Goal: Obtain resource: Download file/media

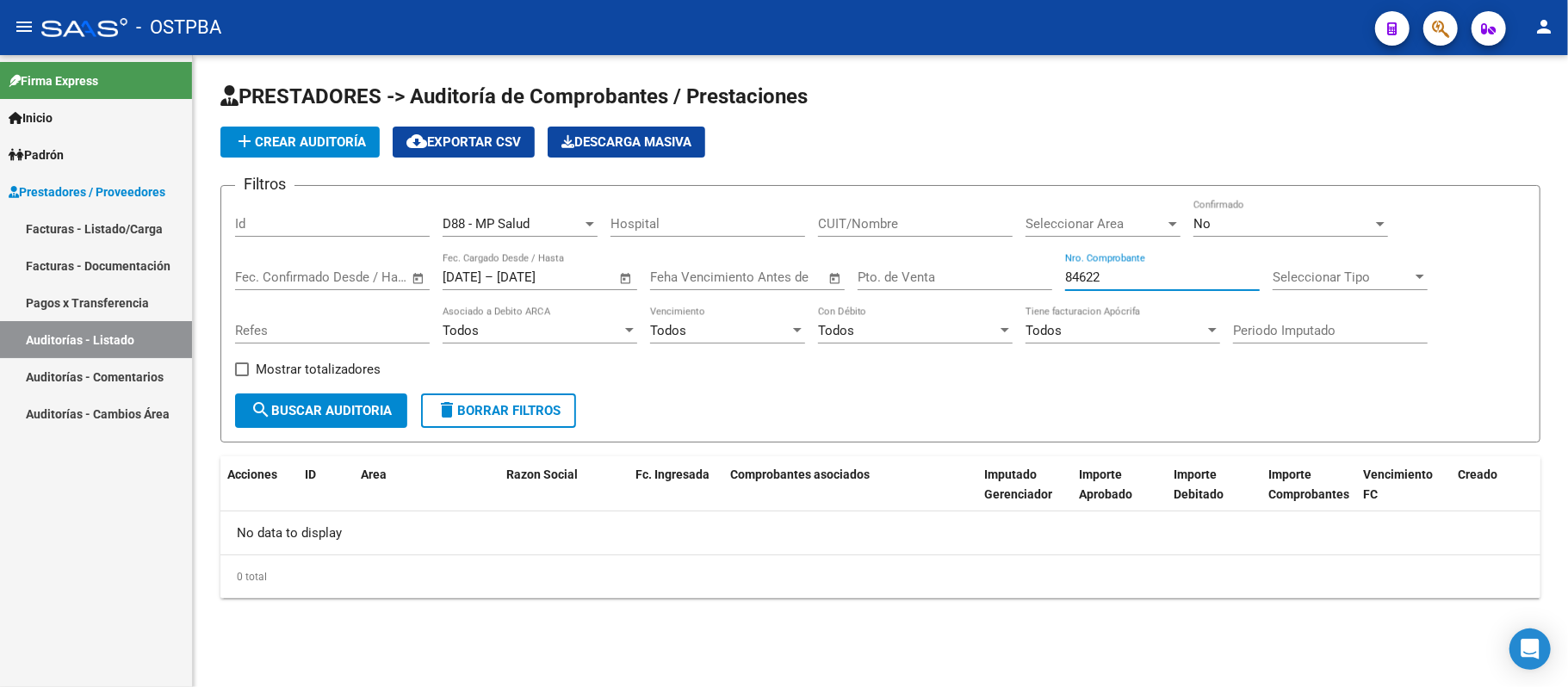
drag, startPoint x: 1137, startPoint y: 270, endPoint x: 680, endPoint y: 293, distance: 457.6
click at [673, 277] on div "Filtros Id D88 - MP Salud Seleccionar Gerenciador Hospital CUIT/Nombre Seleccio…" at bounding box center [880, 297] width 1290 height 194
type input "85373"
drag, startPoint x: 601, startPoint y: 276, endPoint x: 248, endPoint y: 276, distance: 353.0
click at [248, 276] on div "Filtros Id D88 - MP Salud Seleccionar Gerenciador Hospital CUIT/Nombre Seleccio…" at bounding box center [880, 297] width 1290 height 194
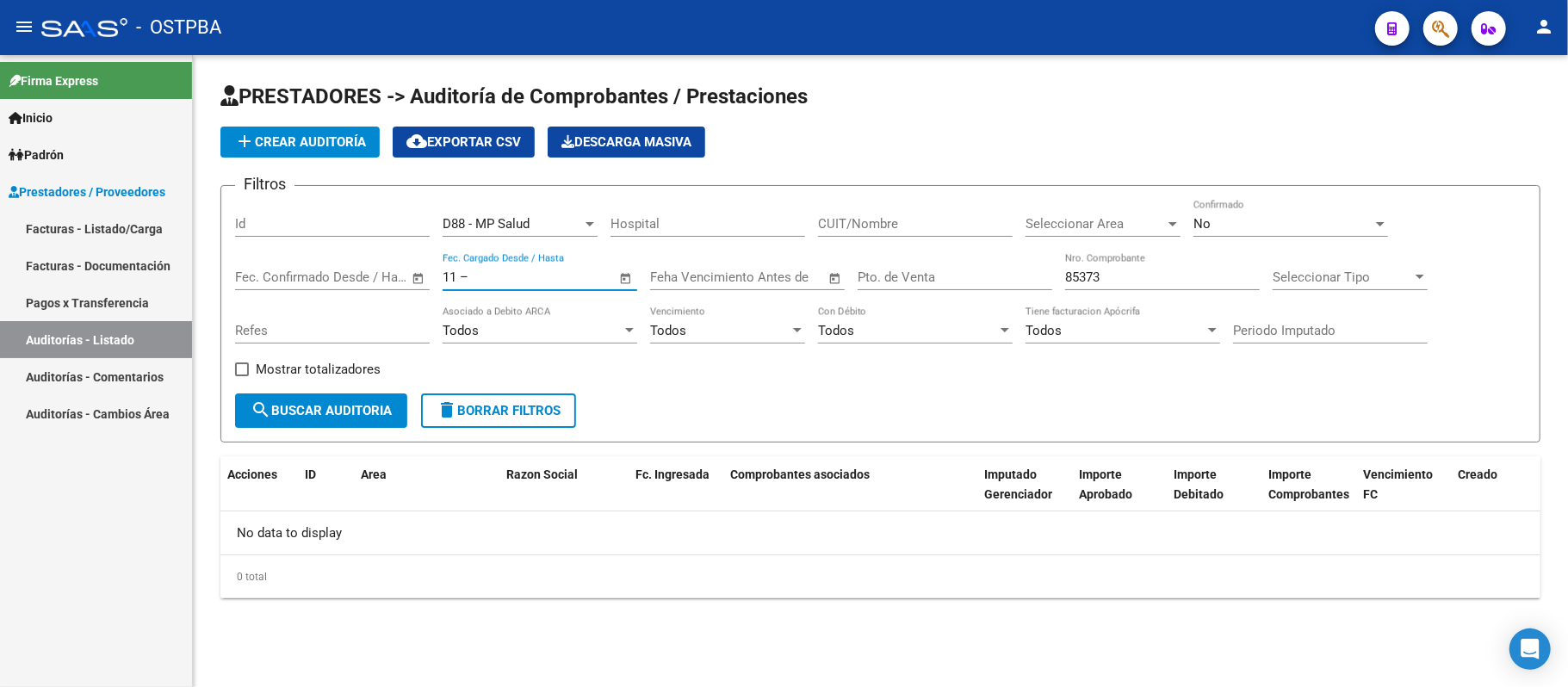
type input "1"
click at [1198, 253] on div "85373 Nro. Comprobante" at bounding box center [1162, 271] width 195 height 37
click at [1176, 272] on input "85373" at bounding box center [1162, 277] width 195 height 15
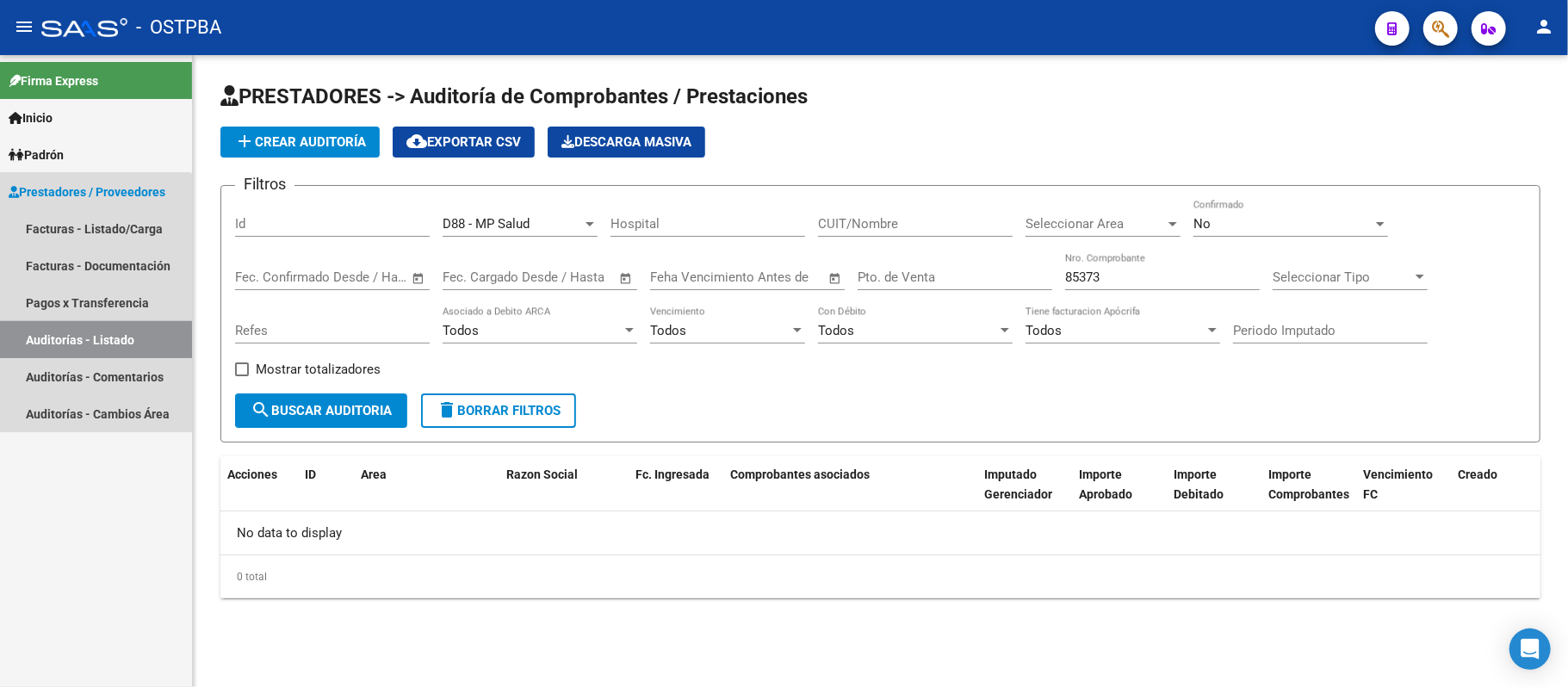
click at [66, 340] on link "Auditorías - Listado" at bounding box center [96, 340] width 192 height 37
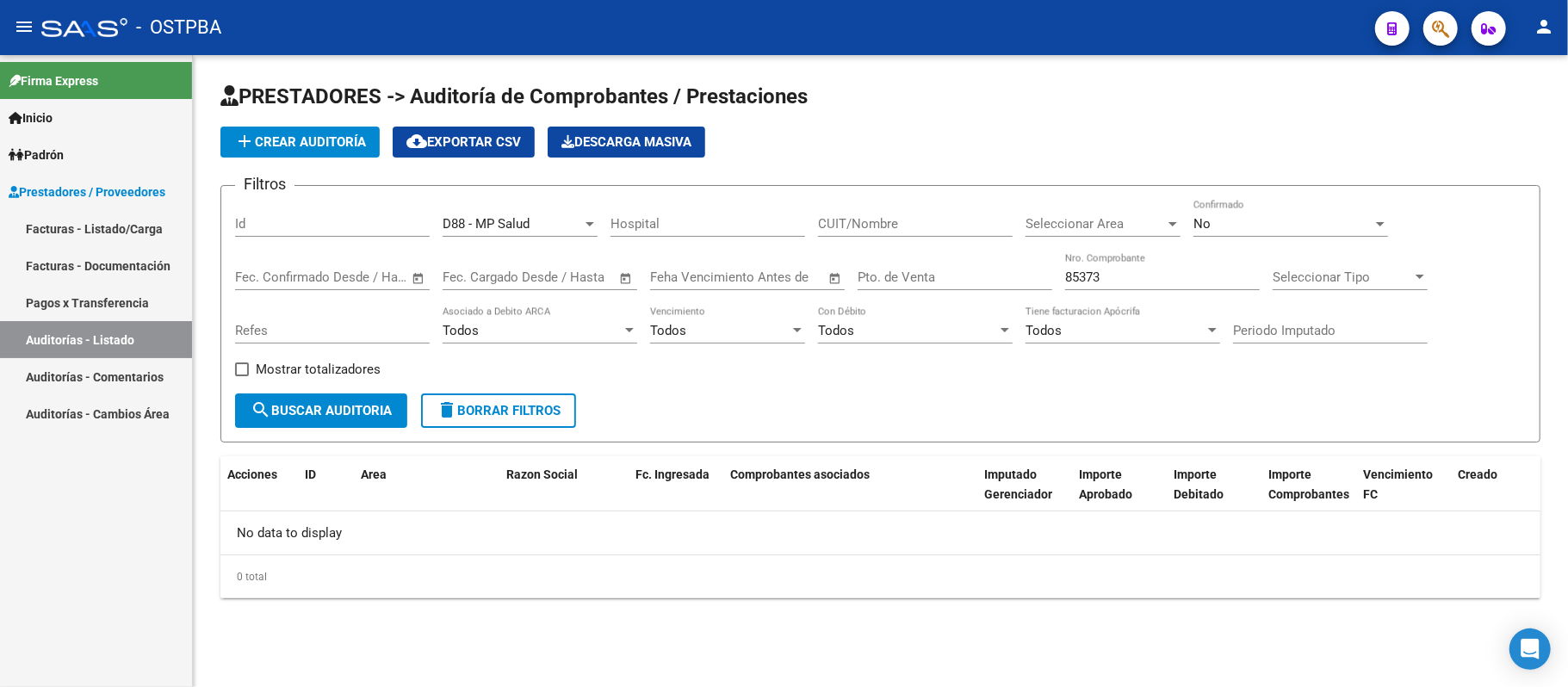
click at [76, 311] on link "Pagos x Transferencia" at bounding box center [96, 303] width 192 height 37
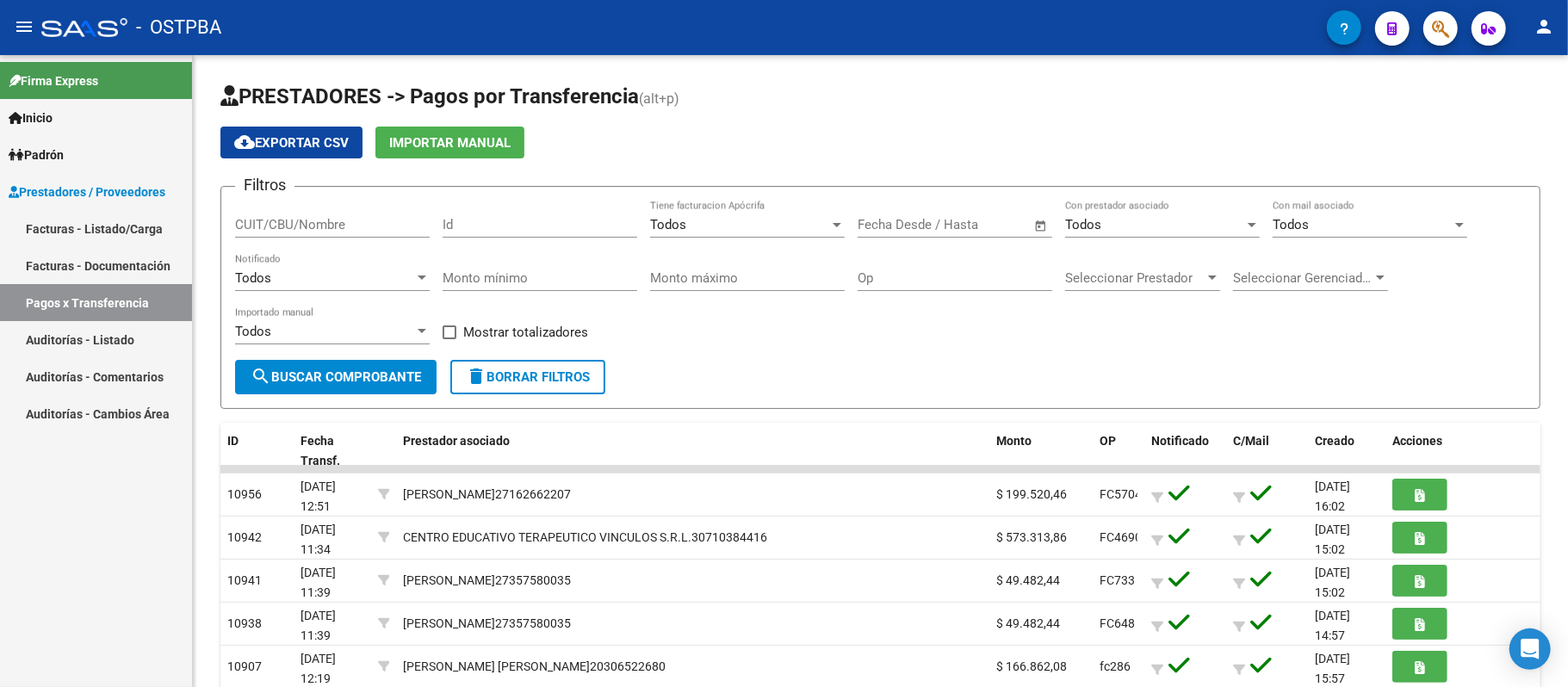
click at [76, 343] on link "Auditorías - Listado" at bounding box center [96, 340] width 192 height 37
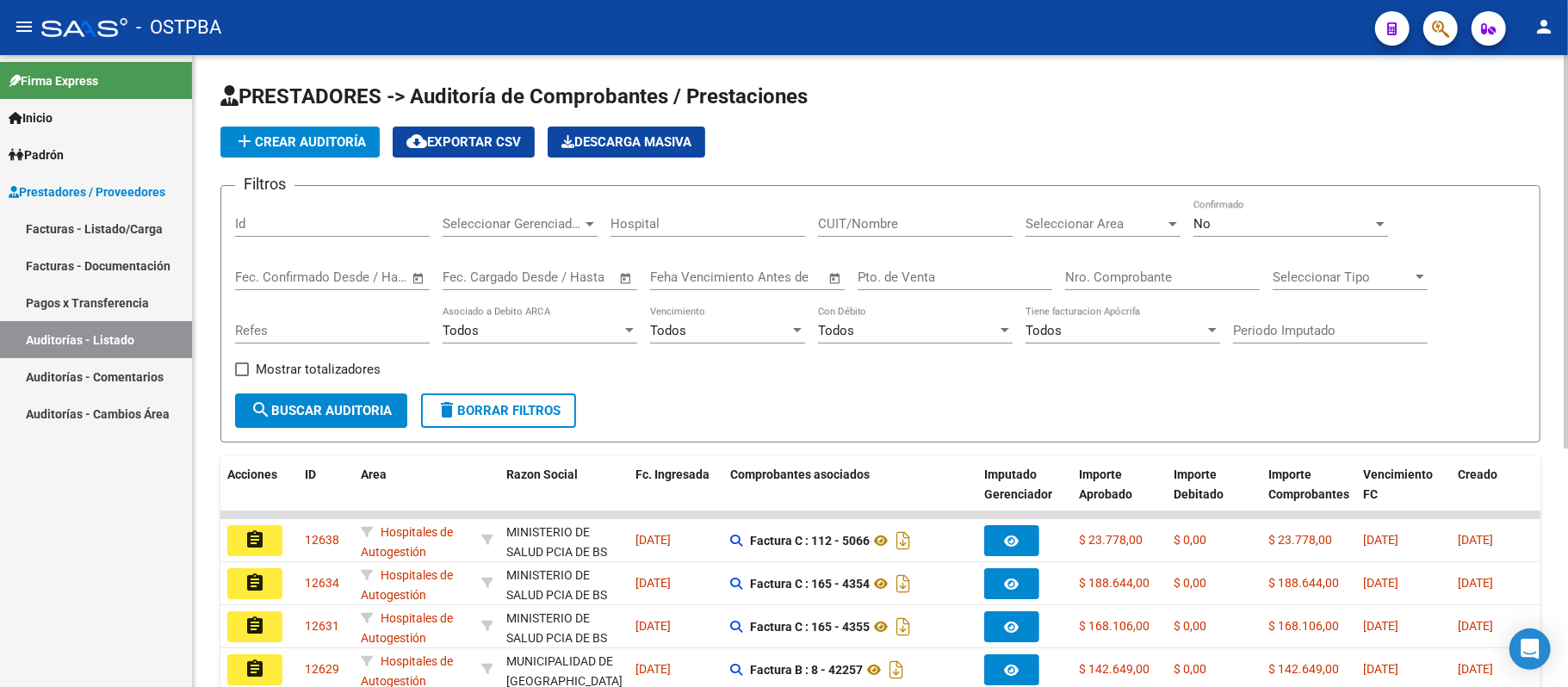
click at [1110, 277] on input "Nro. Comprobante" at bounding box center [1162, 277] width 195 height 15
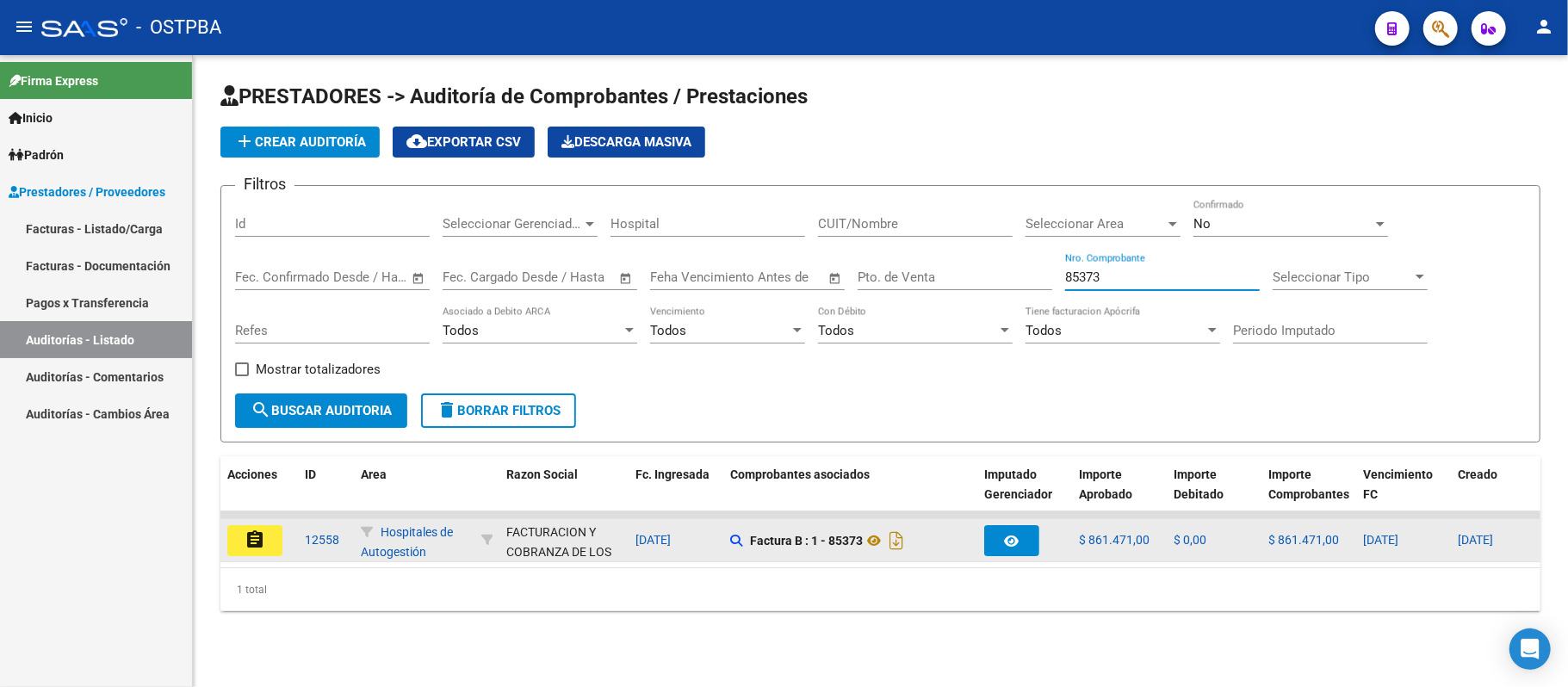
type input "85373"
click at [261, 544] on mat-icon "assignment" at bounding box center [255, 540] width 21 height 21
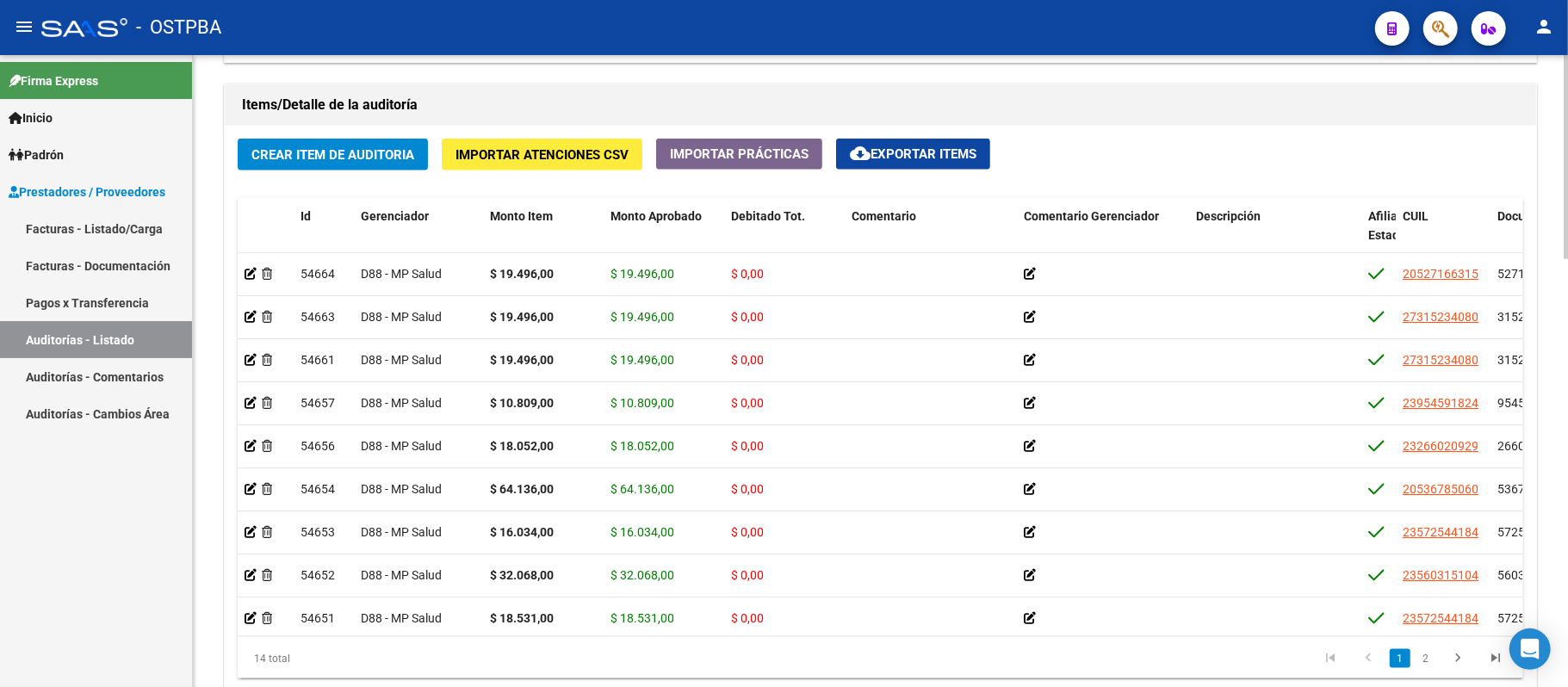
scroll to position [1263, 0]
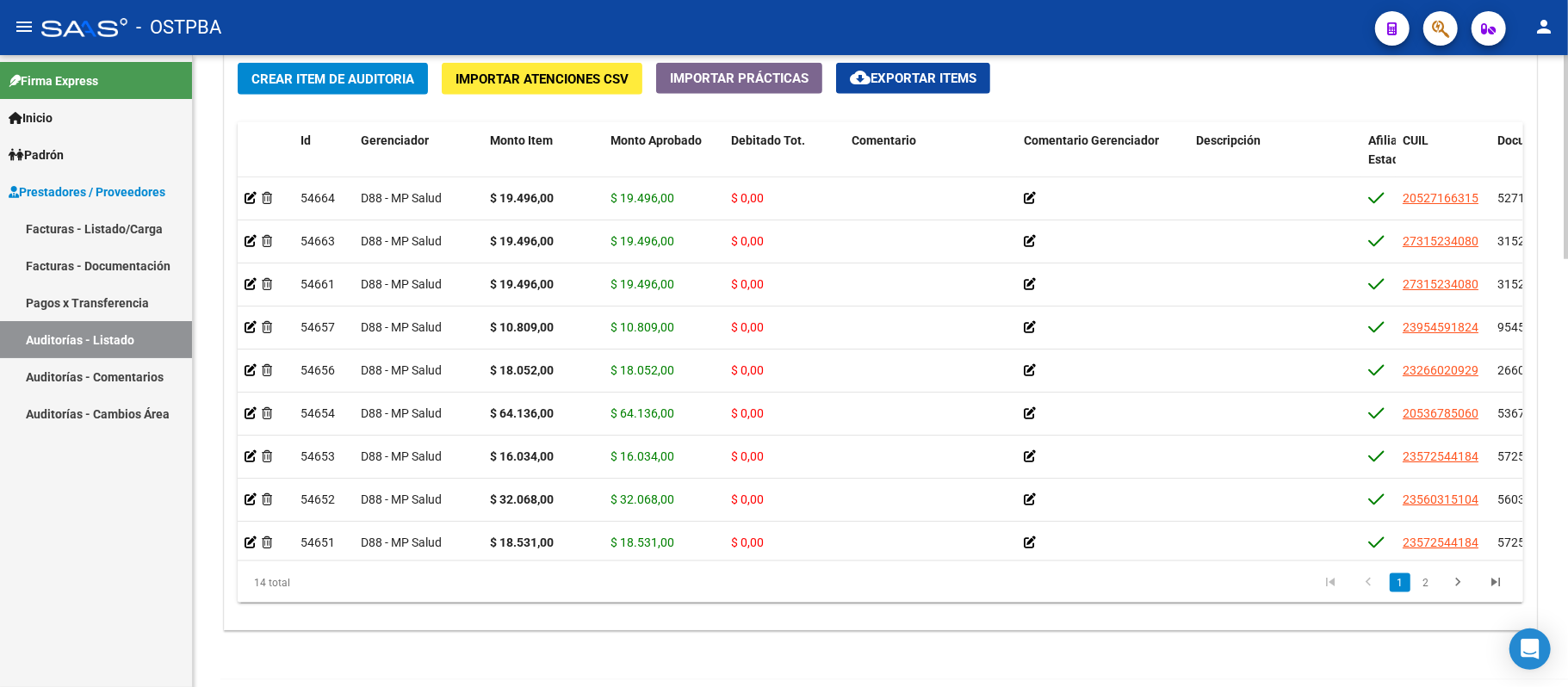
click at [886, 73] on span "cloud_download Exportar Items" at bounding box center [913, 78] width 126 height 15
